Goal: Task Accomplishment & Management: Use online tool/utility

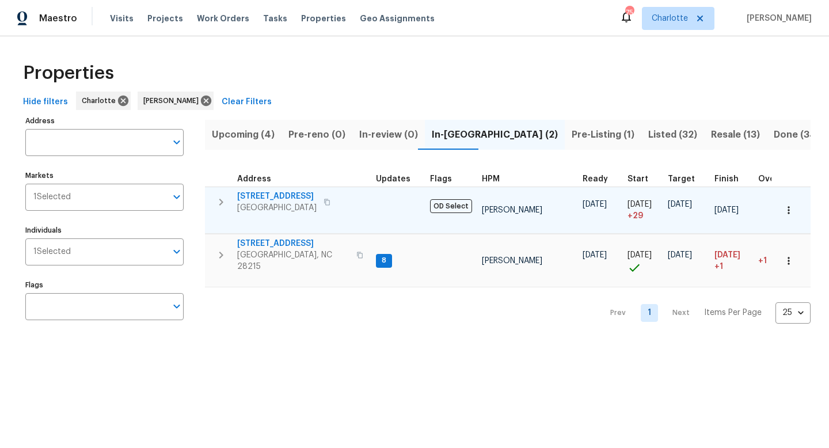
click at [217, 199] on icon "button" at bounding box center [221, 202] width 14 height 14
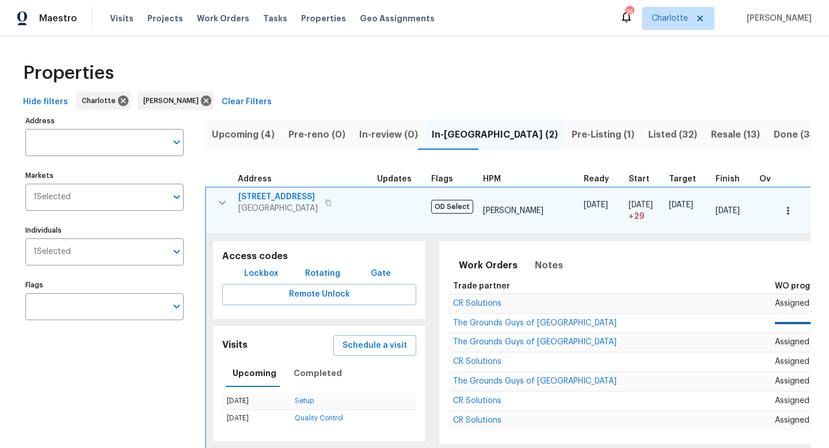
scroll to position [0, 385]
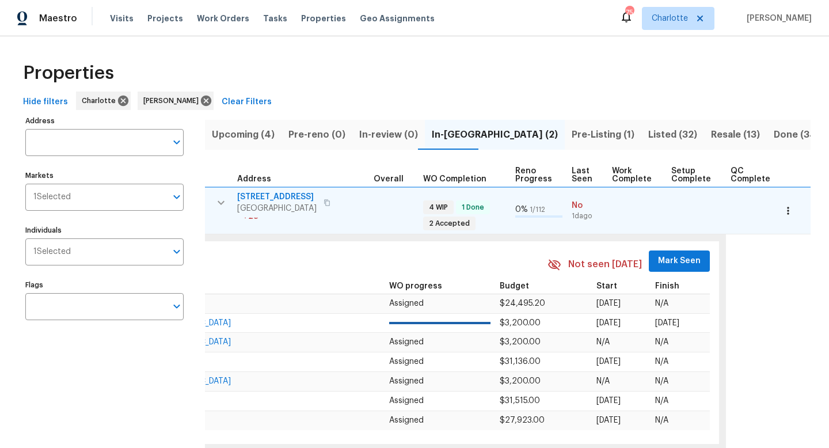
click at [677, 261] on span "Mark Seen" at bounding box center [679, 261] width 43 height 14
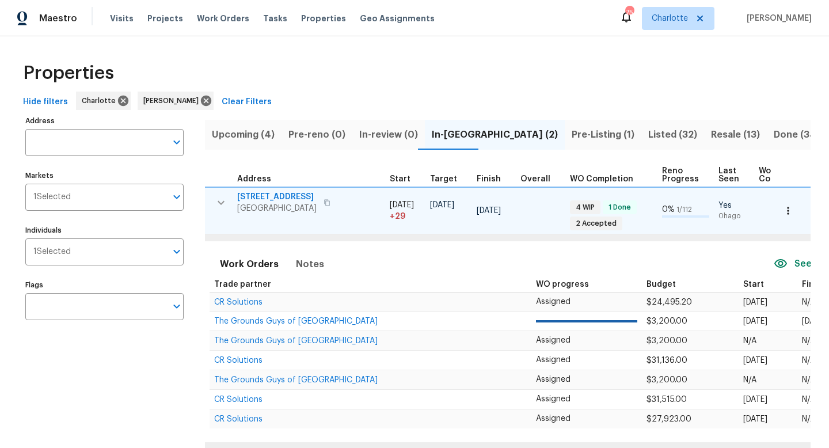
scroll to position [0, 0]
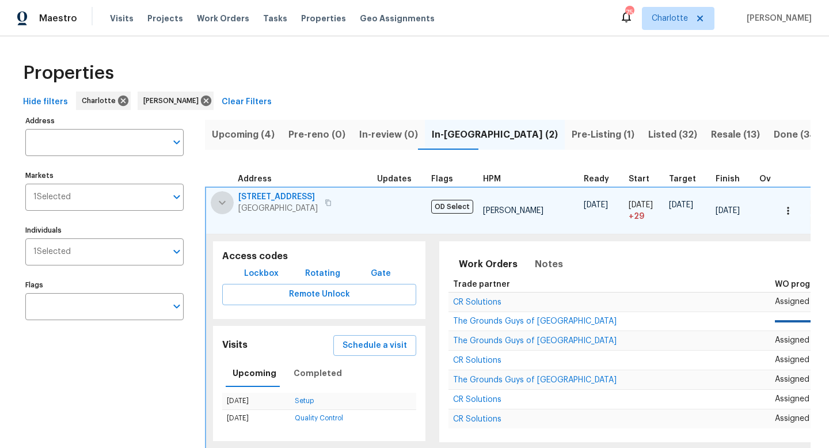
click at [221, 198] on icon "button" at bounding box center [222, 203] width 14 height 14
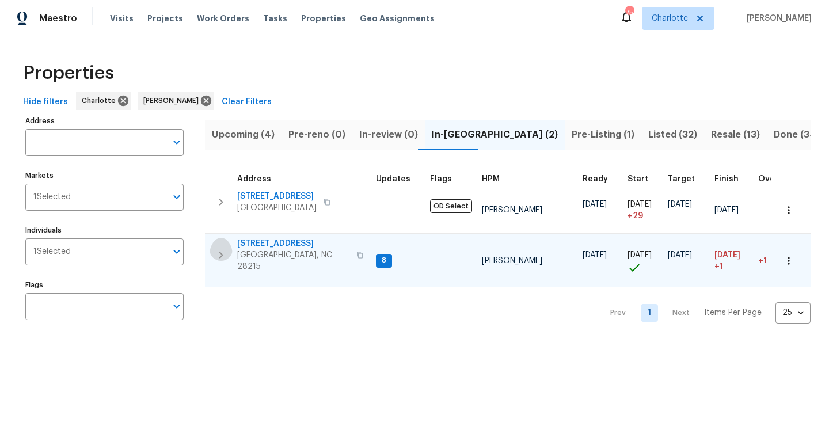
click at [220, 249] on icon "button" at bounding box center [221, 255] width 14 height 14
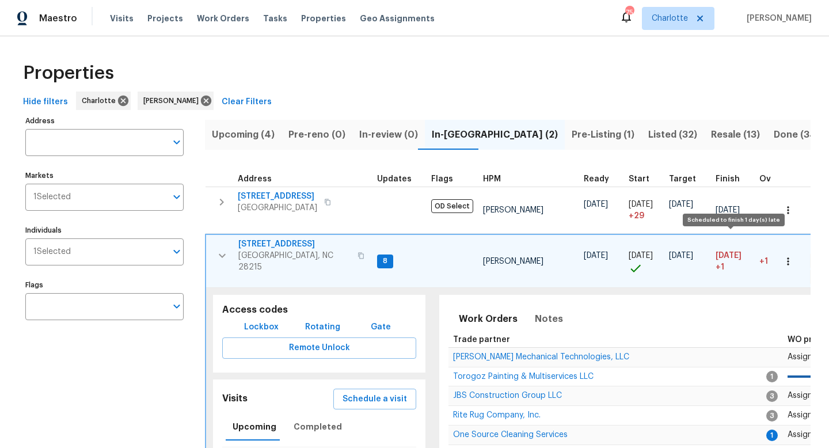
scroll to position [0, 385]
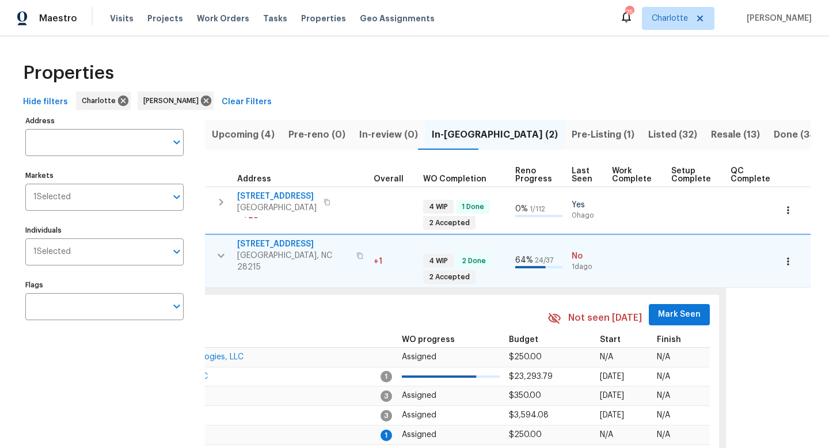
click at [676, 315] on span "Mark Seen" at bounding box center [679, 314] width 43 height 14
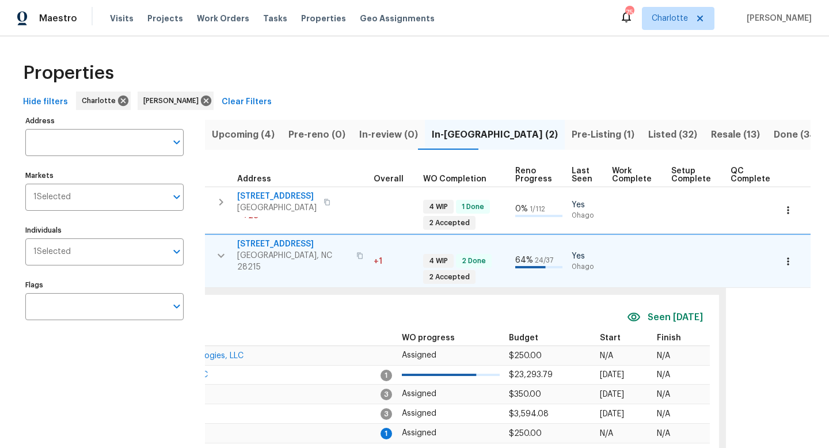
click at [224, 249] on icon "button" at bounding box center [221, 256] width 14 height 14
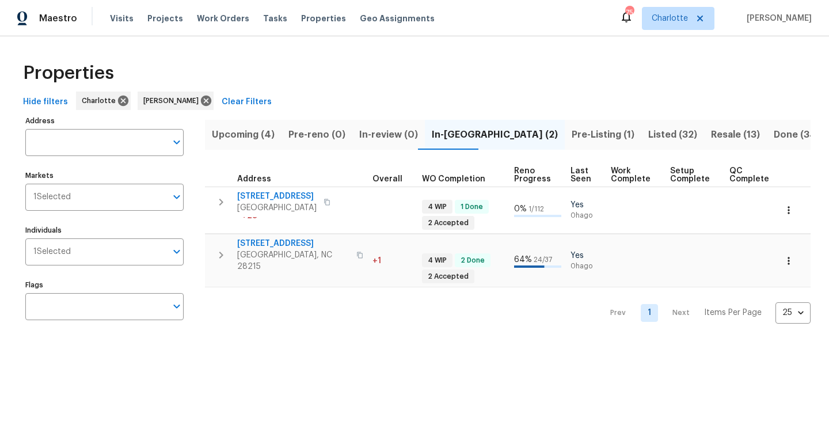
scroll to position [0, 383]
click at [648, 128] on span "Listed (32)" at bounding box center [672, 135] width 49 height 16
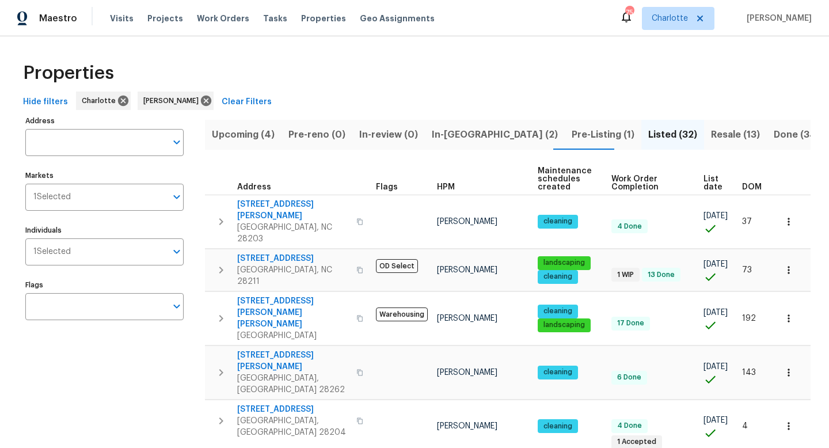
click at [705, 181] on span "List date" at bounding box center [712, 183] width 19 height 16
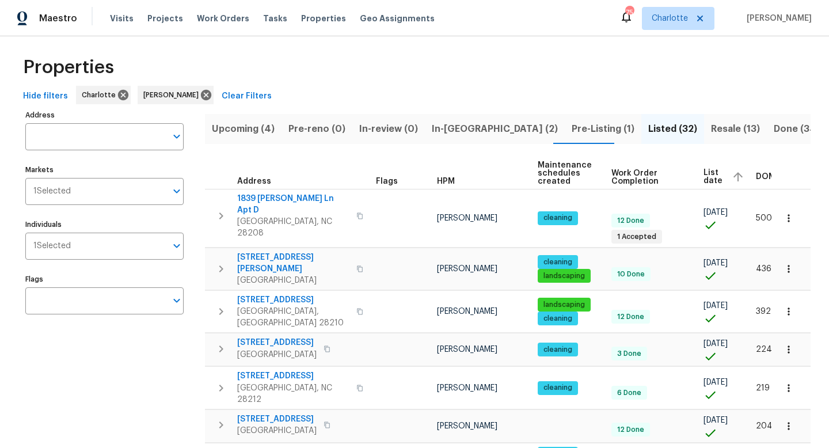
scroll to position [0, 25]
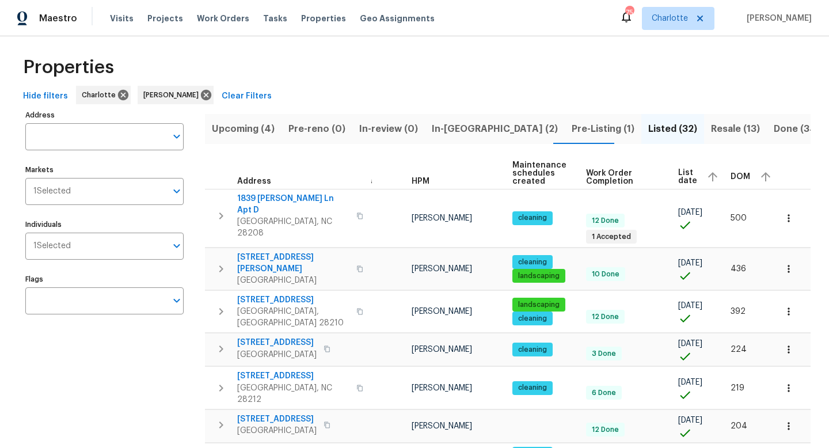
click at [711, 127] on span "Resale (13)" at bounding box center [735, 129] width 49 height 16
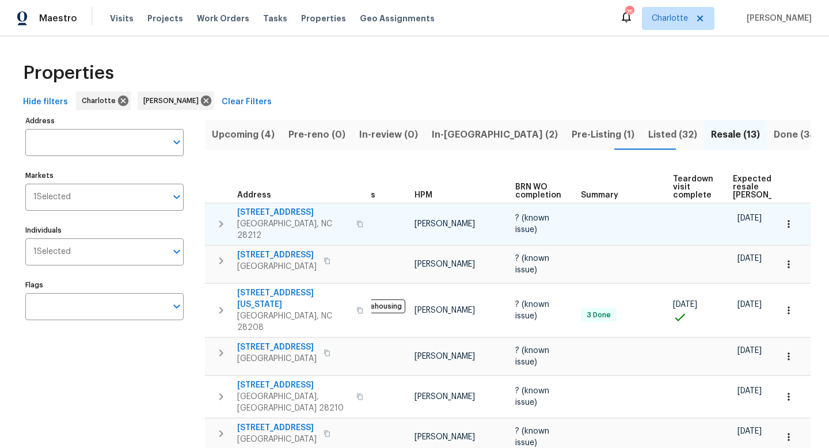
scroll to position [0, 26]
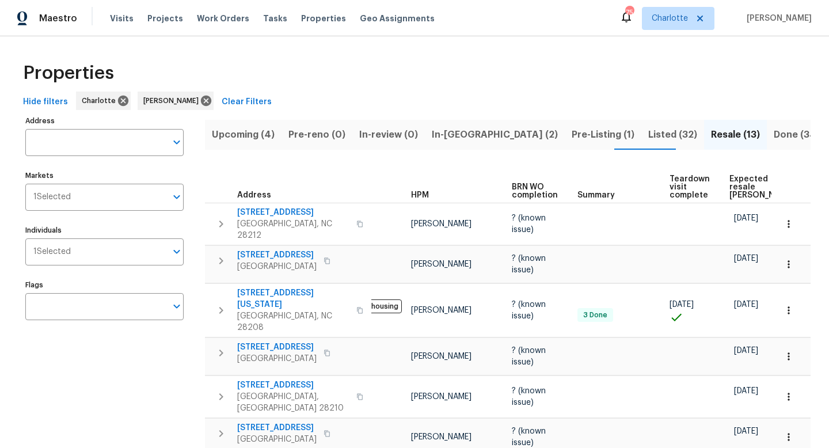
click at [731, 175] on span "Expected resale COE" at bounding box center [761, 187] width 65 height 24
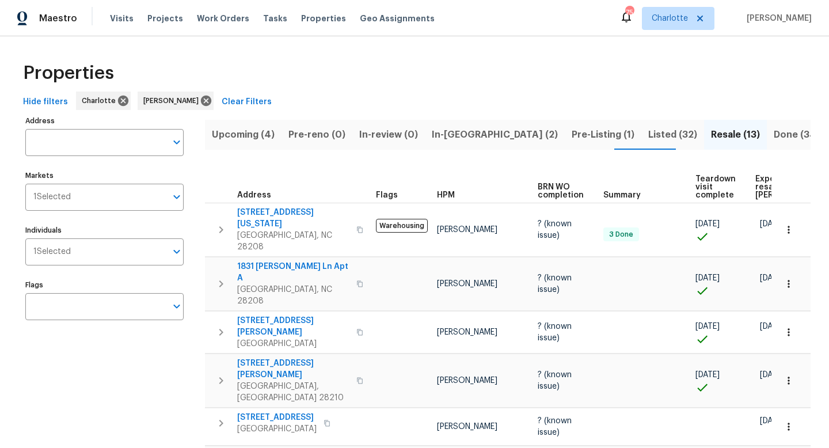
click at [755, 194] on span "Expected resale COE" at bounding box center [787, 187] width 65 height 24
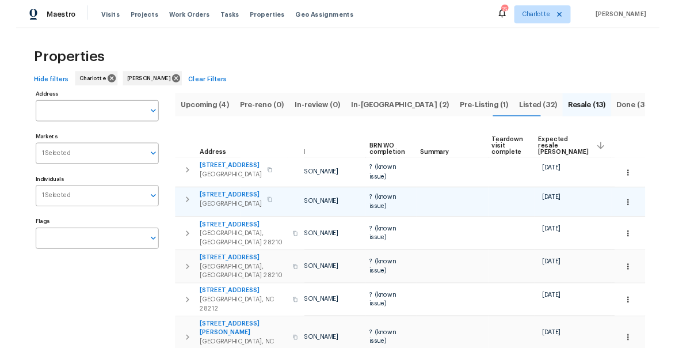
scroll to position [0, 109]
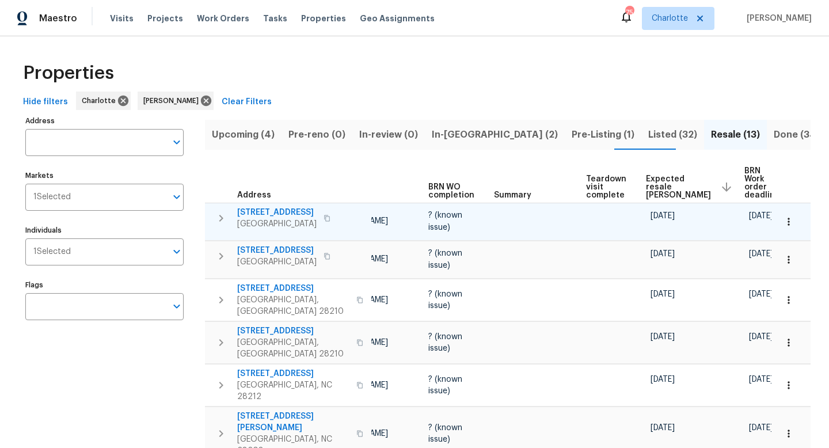
click at [323, 217] on icon "button" at bounding box center [326, 218] width 7 height 7
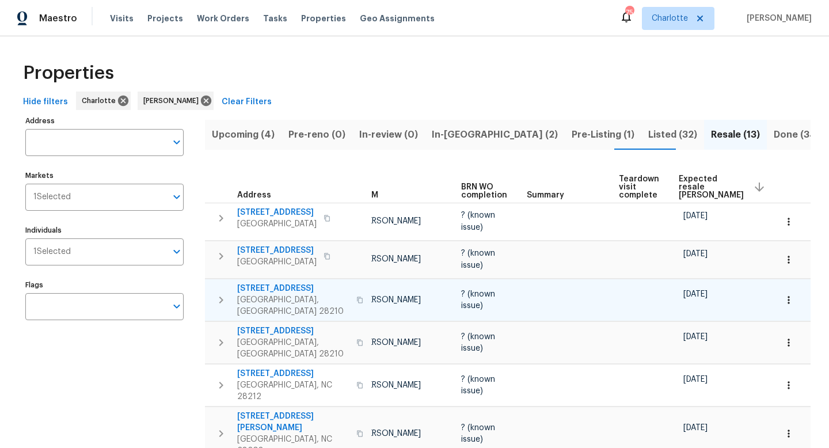
scroll to position [0, 0]
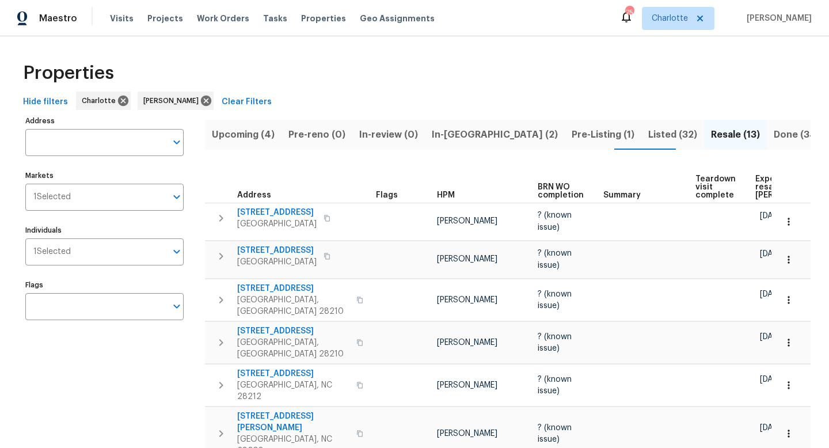
click at [254, 144] on button "Upcoming (4)" at bounding box center [243, 135] width 77 height 30
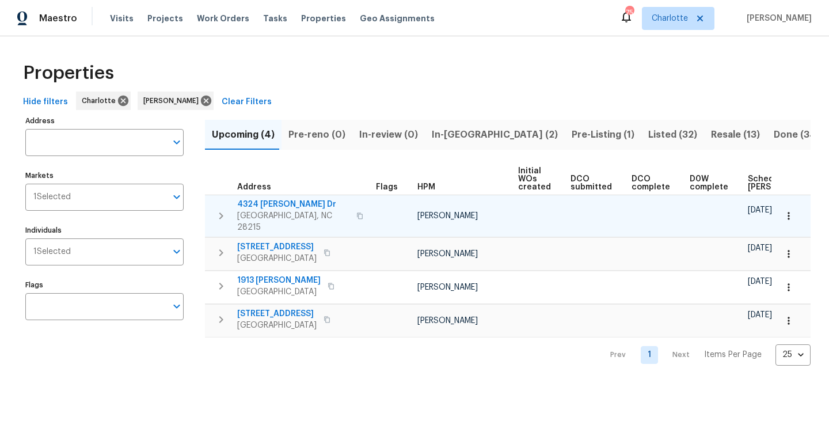
click at [224, 213] on icon "button" at bounding box center [221, 216] width 14 height 14
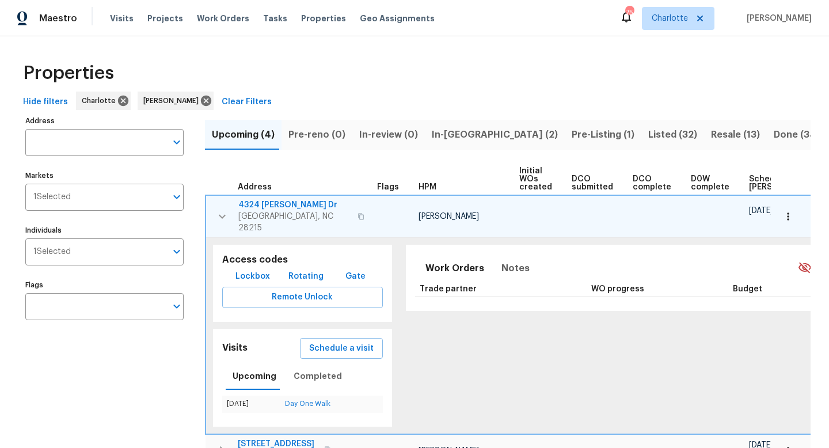
click at [222, 209] on icon "button" at bounding box center [222, 216] width 14 height 14
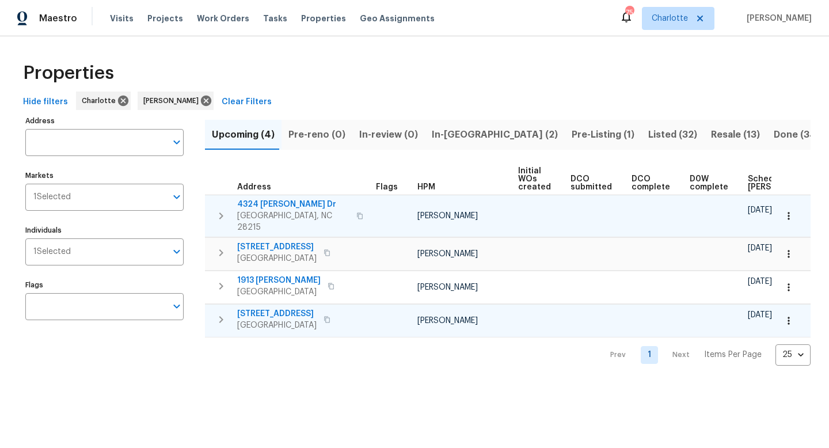
click at [262, 308] on span "5542 Santeelah Ct" at bounding box center [276, 314] width 79 height 12
click at [748, 190] on span "Scheduled COE" at bounding box center [779, 183] width 65 height 16
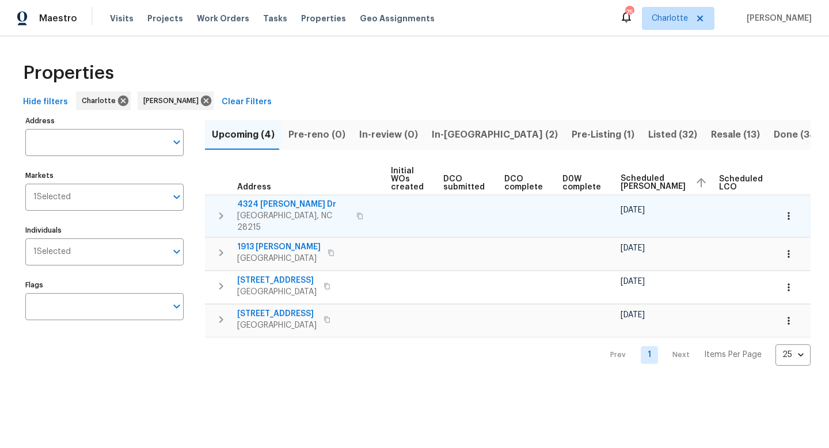
scroll to position [0, 138]
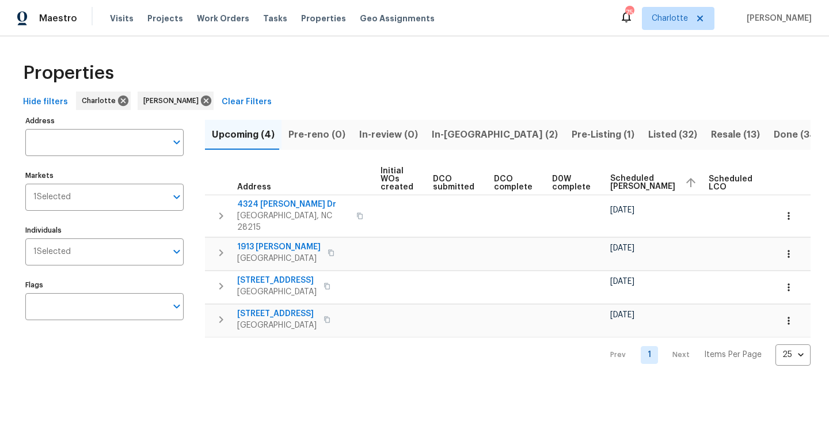
click at [772, 183] on span "Ready Date" at bounding box center [784, 183] width 25 height 16
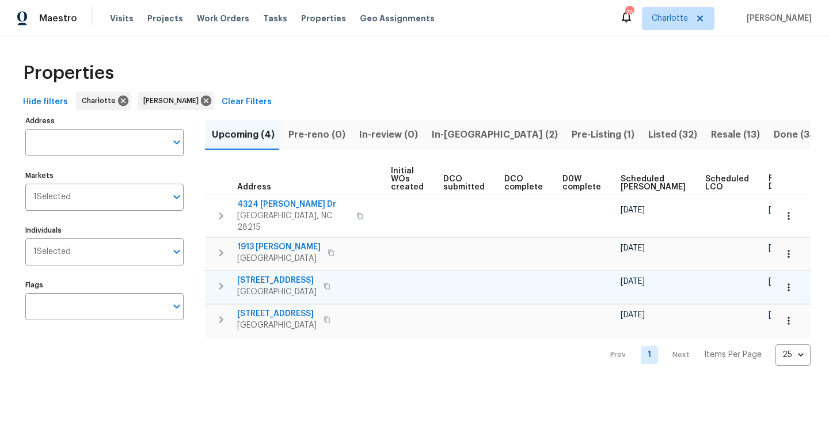
scroll to position [0, 140]
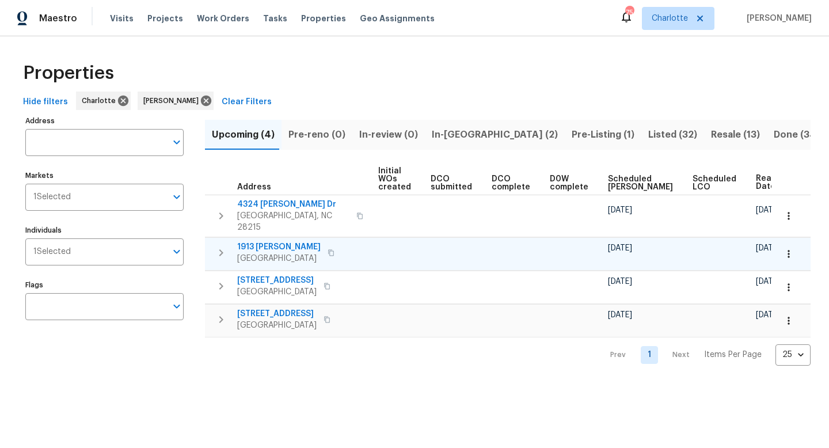
click at [223, 247] on icon "button" at bounding box center [221, 253] width 14 height 14
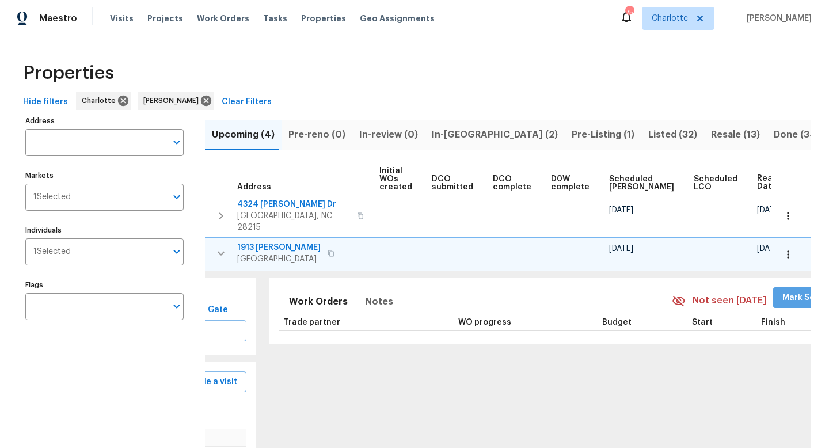
click at [782, 291] on span "Mark Seen" at bounding box center [803, 298] width 43 height 14
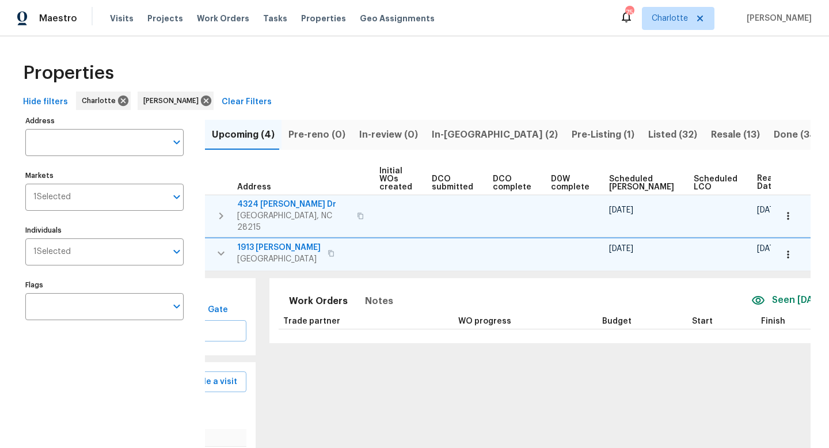
click at [277, 206] on span "4324 [PERSON_NAME] Dr" at bounding box center [293, 204] width 113 height 12
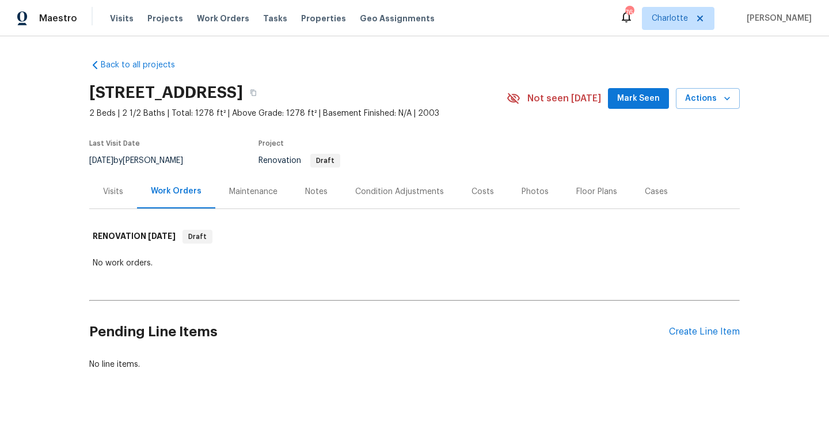
scroll to position [1, 0]
click at [110, 190] on div "Visits" at bounding box center [113, 191] width 20 height 12
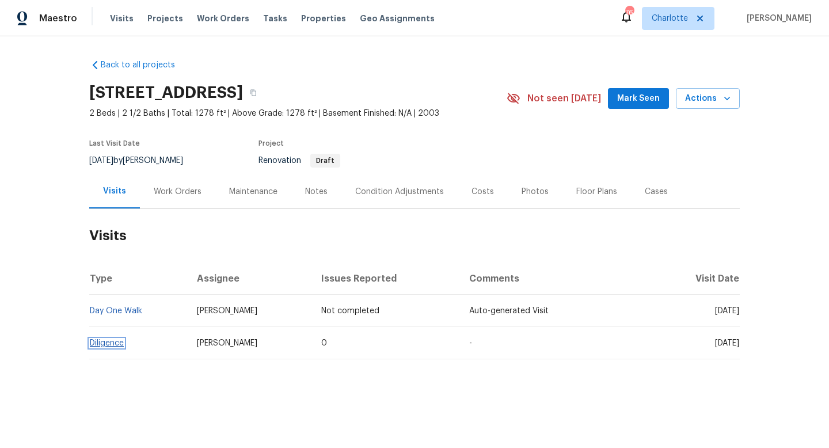
click at [107, 342] on link "Diligence" at bounding box center [107, 343] width 34 height 8
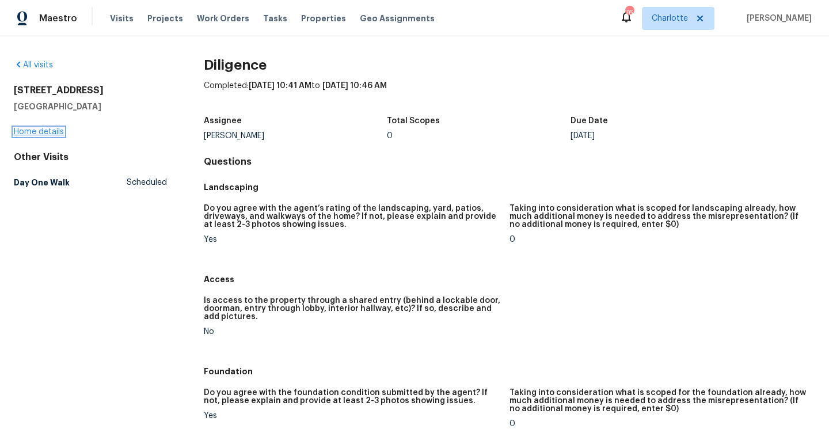
click at [40, 129] on link "Home details" at bounding box center [39, 132] width 50 height 8
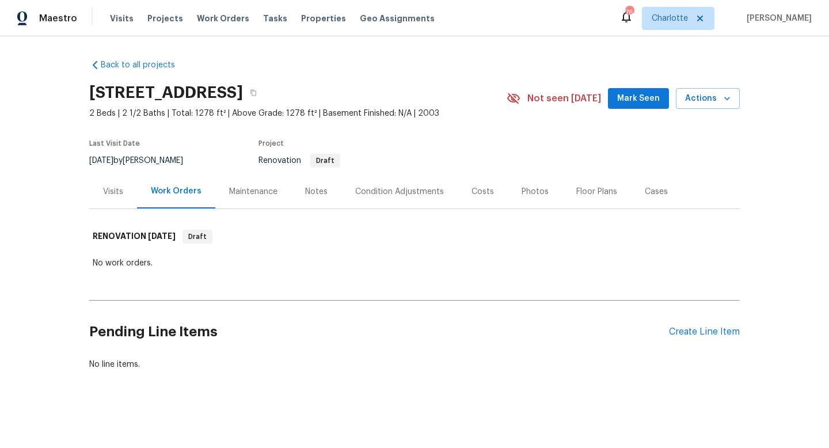
click at [631, 104] on span "Mark Seen" at bounding box center [638, 98] width 43 height 14
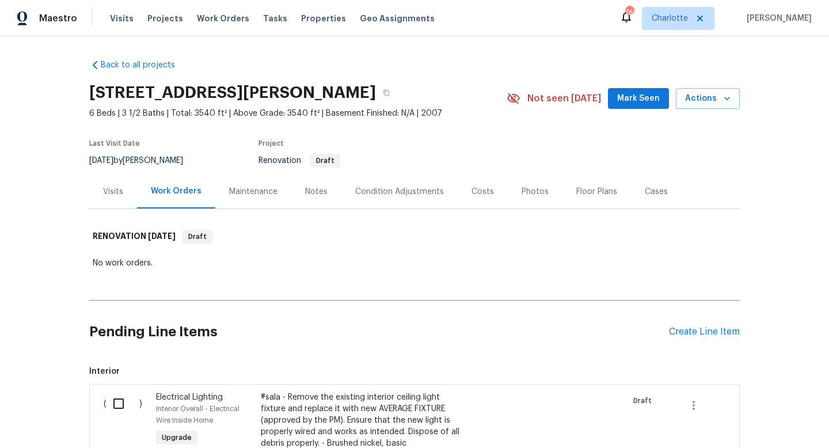
click at [109, 187] on div "Visits" at bounding box center [113, 192] width 20 height 12
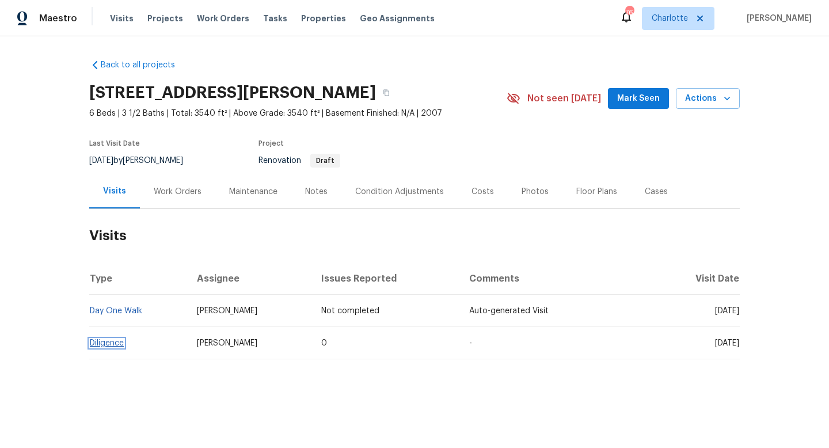
click at [114, 340] on link "Diligence" at bounding box center [107, 343] width 34 height 8
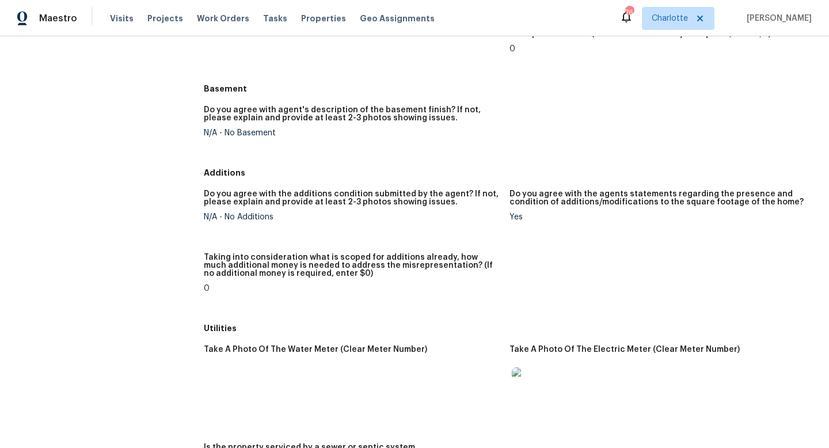
scroll to position [1492, 0]
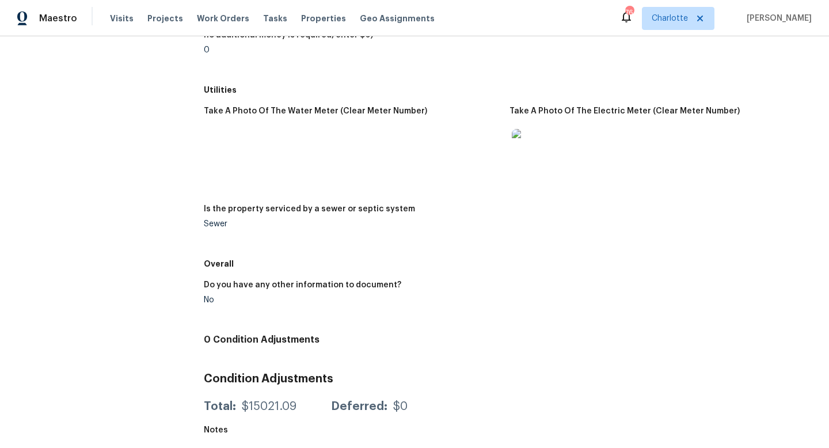
click at [529, 144] on img at bounding box center [529, 147] width 37 height 37
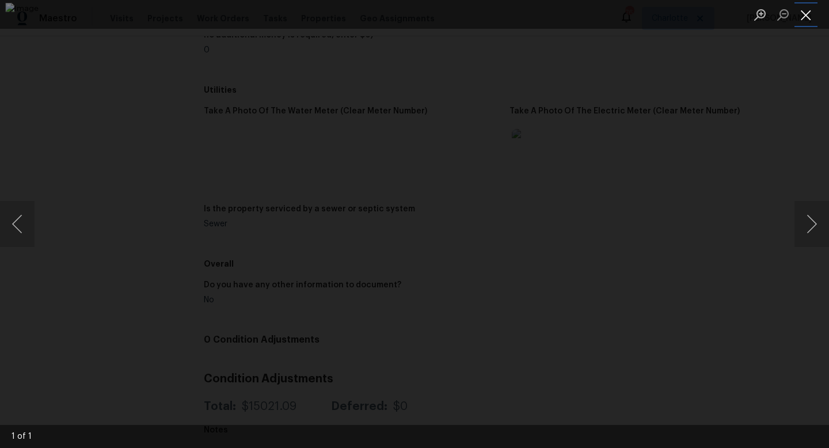
click at [805, 17] on button "Close lightbox" at bounding box center [805, 15] width 23 height 20
